Goal: Ask a question

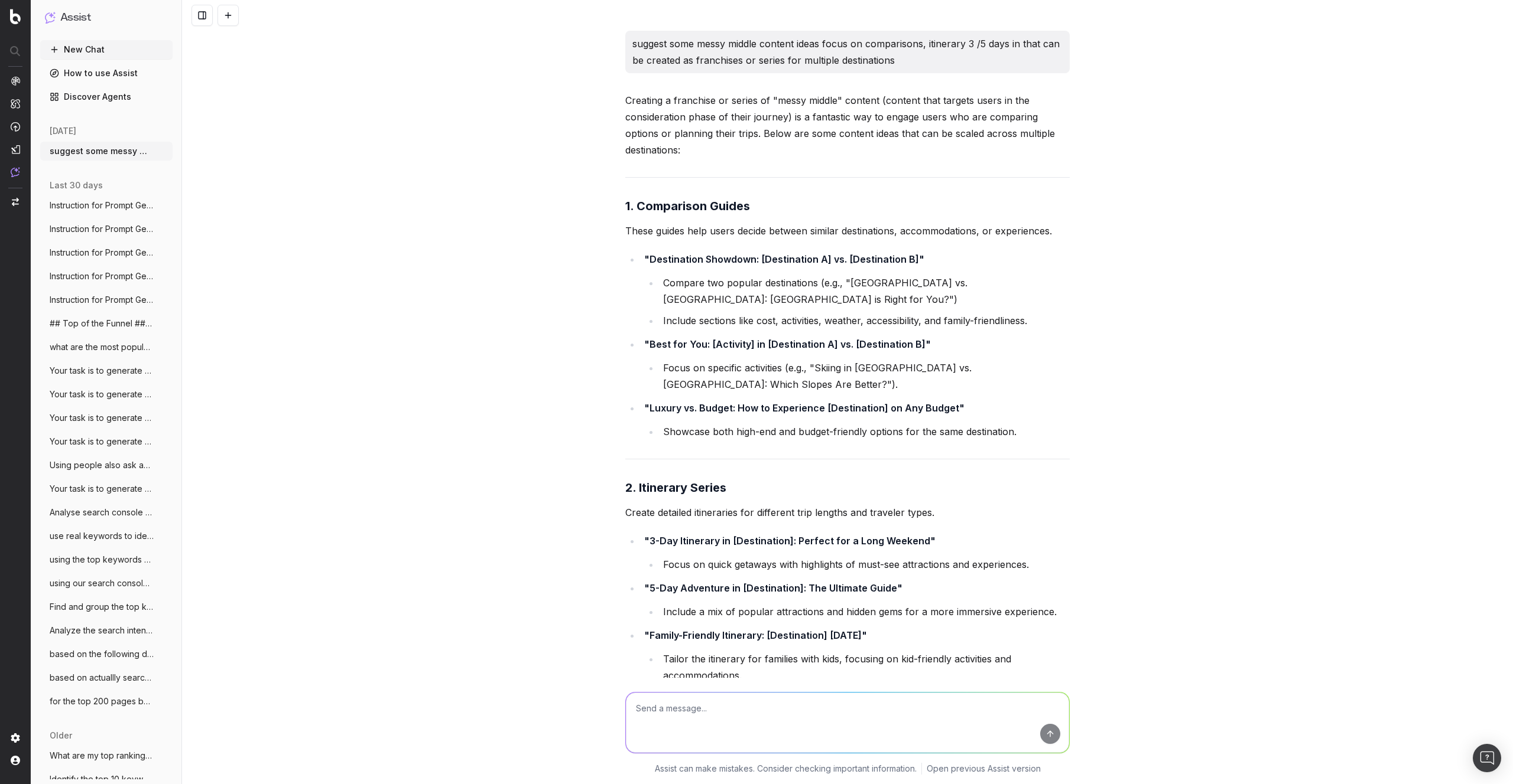
scroll to position [4133, 0]
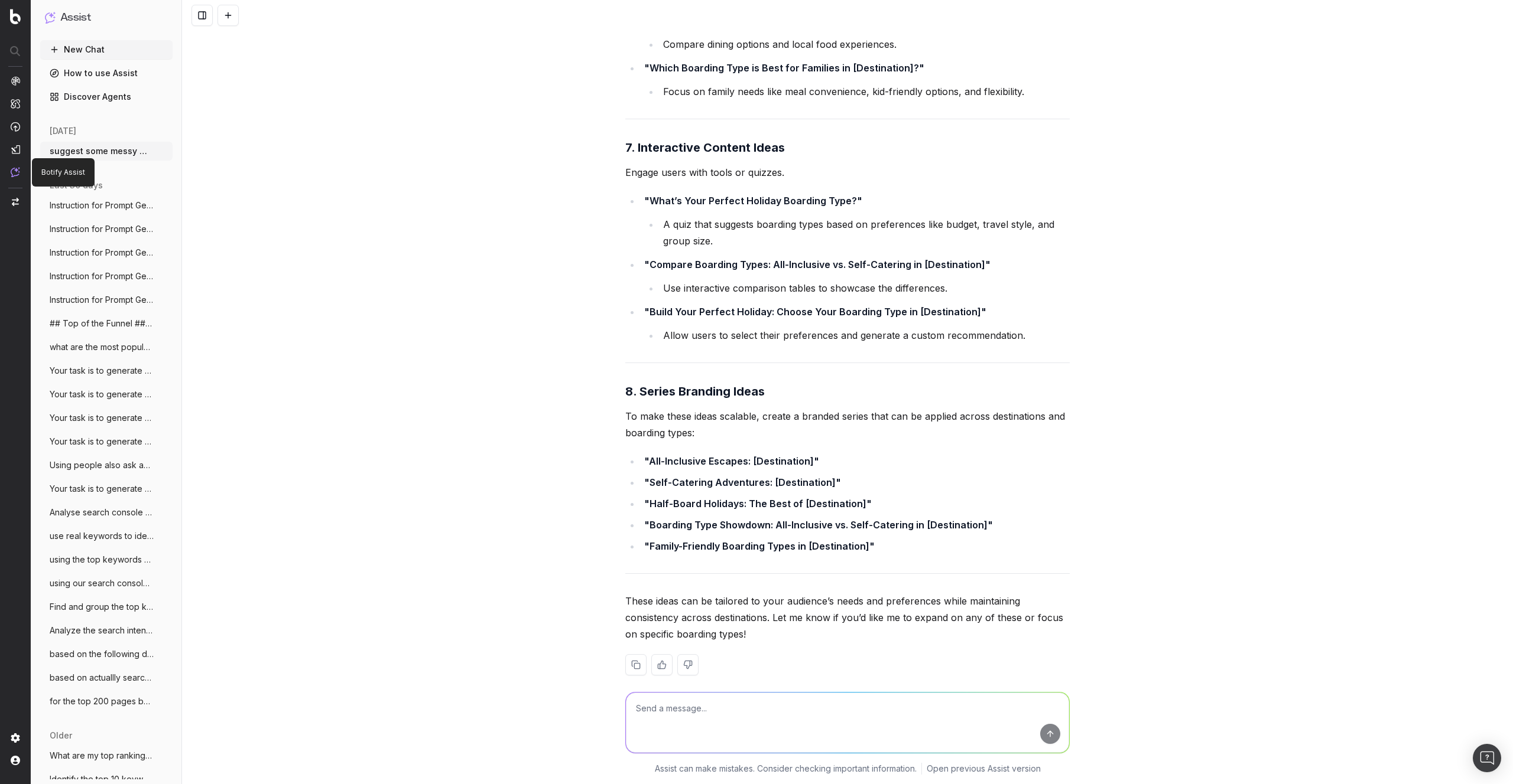
click at [15, 168] on img at bounding box center [15, 172] width 10 height 10
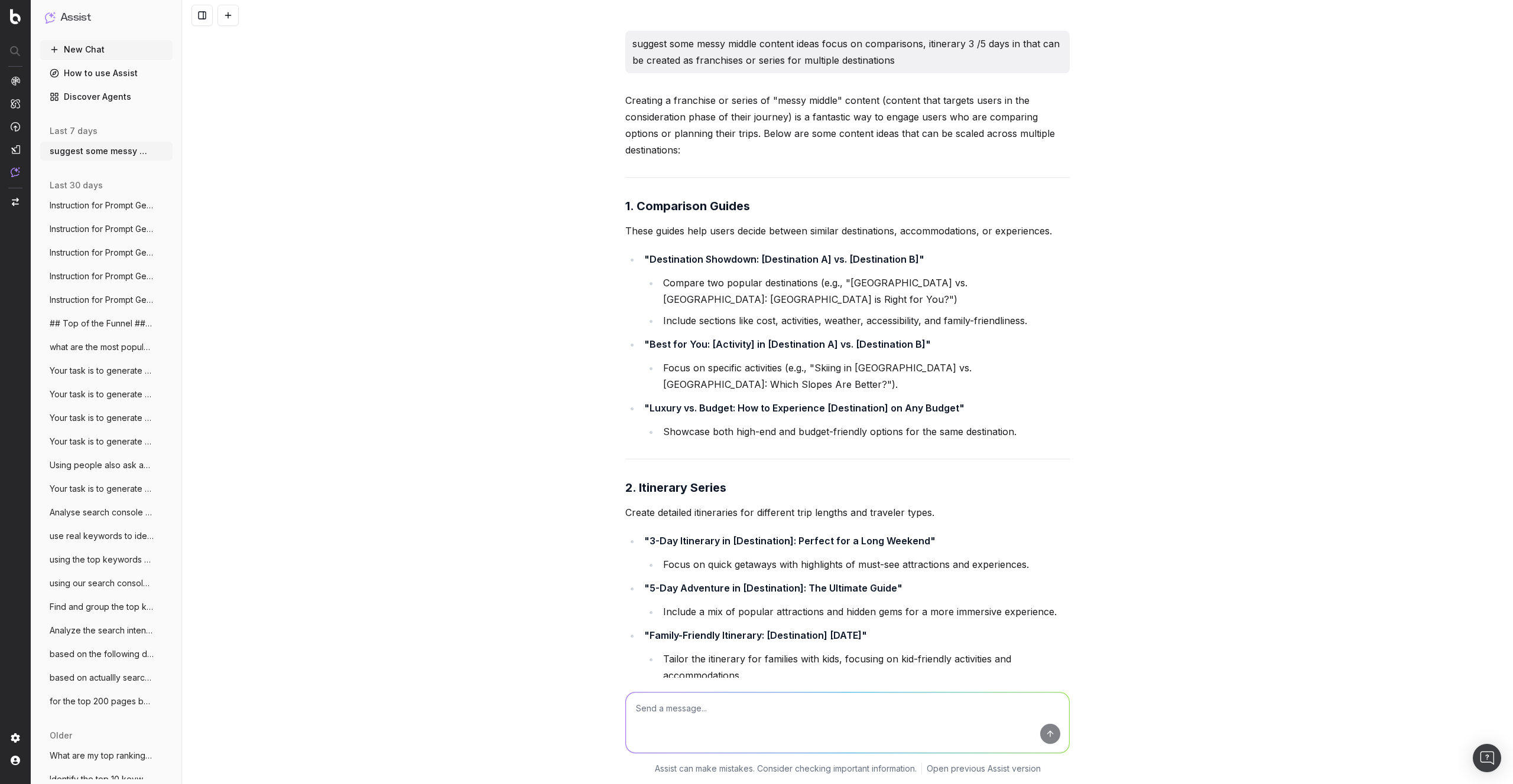
scroll to position [4133, 0]
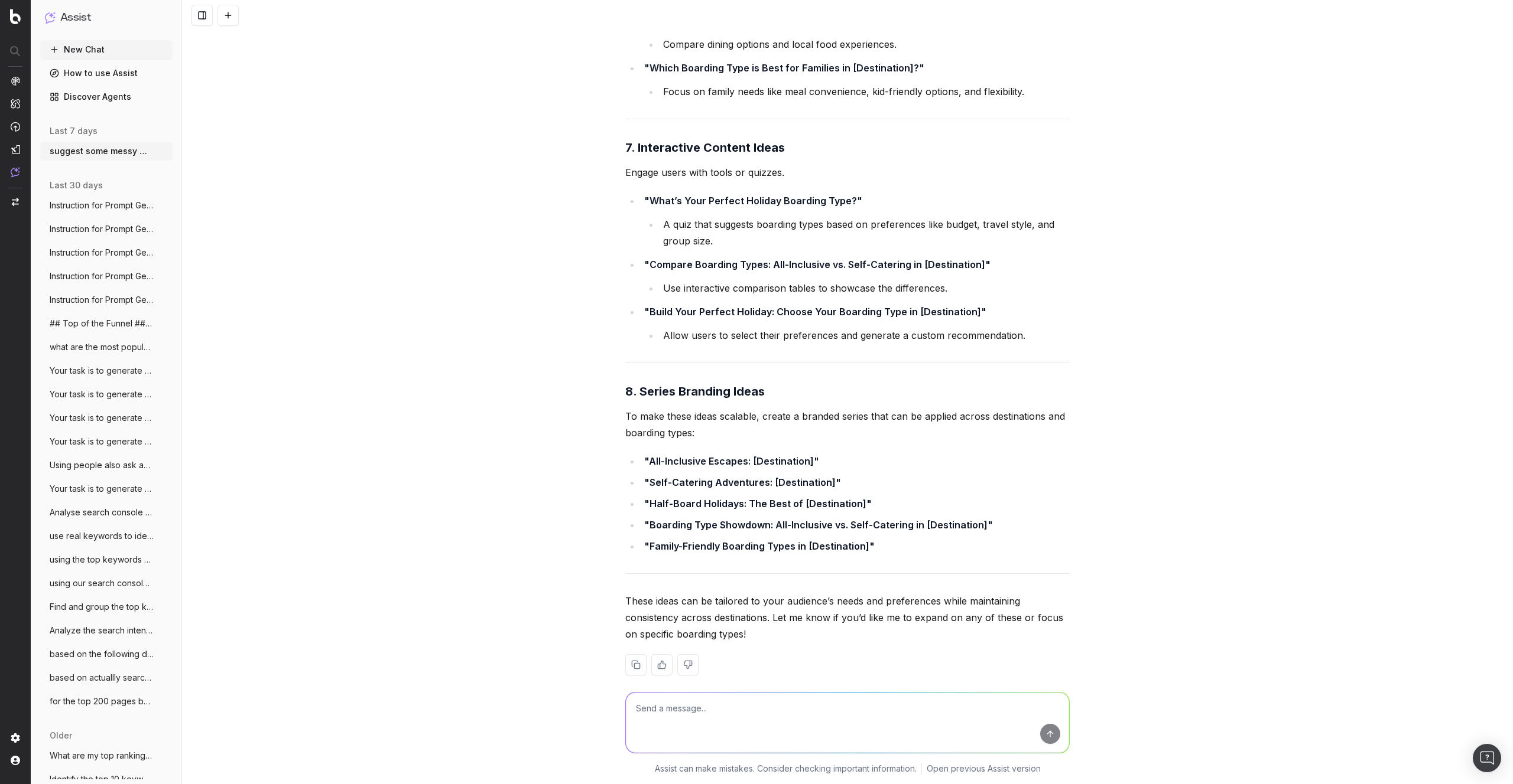
click at [91, 49] on button "New Chat" at bounding box center [107, 50] width 132 height 19
